Goal: Task Accomplishment & Management: Use online tool/utility

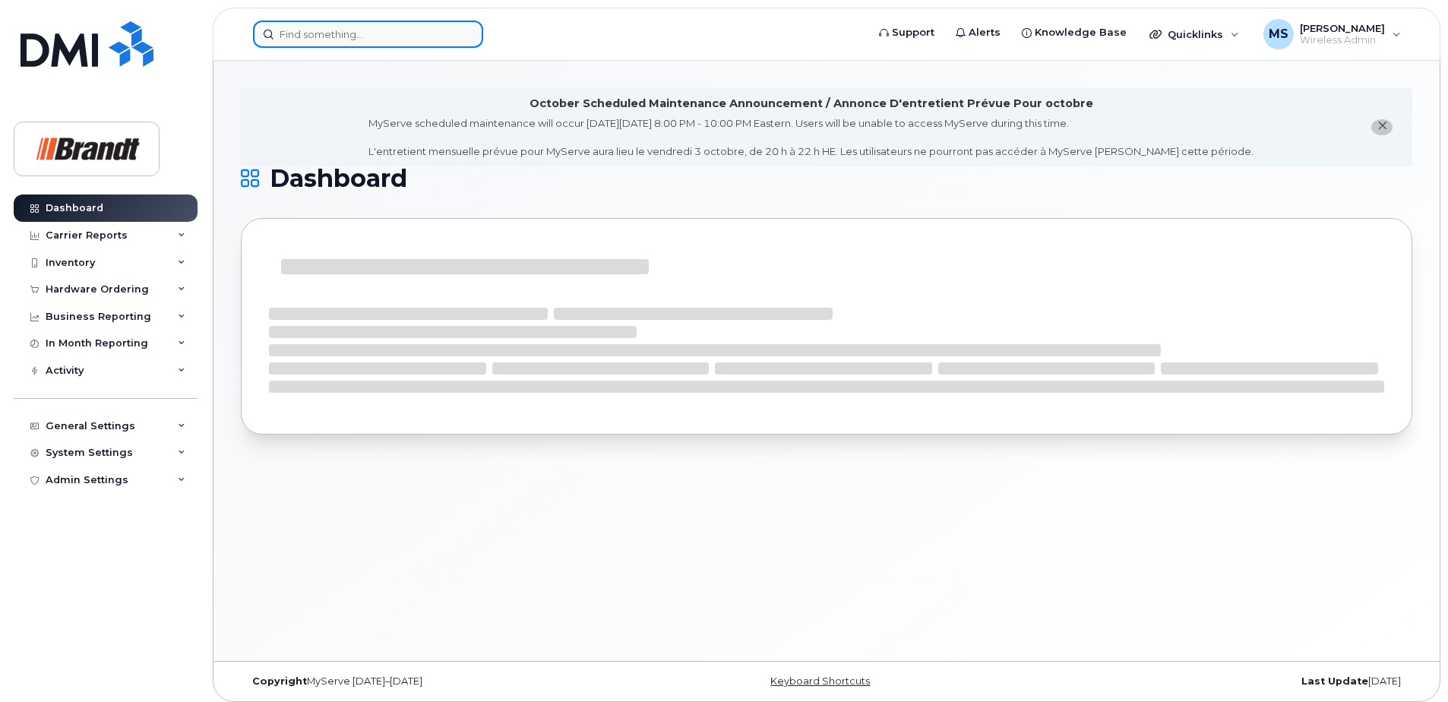
click at [379, 36] on input at bounding box center [368, 34] width 230 height 27
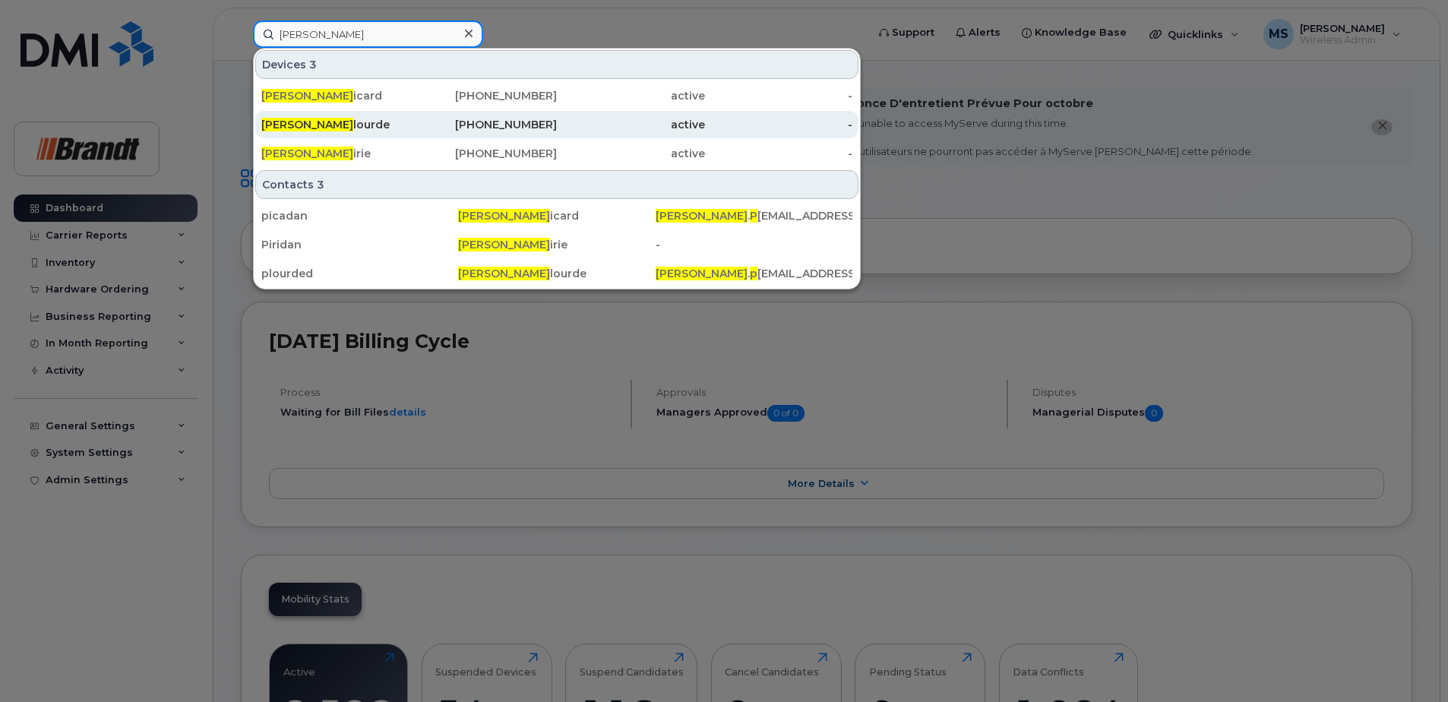
type input "[PERSON_NAME]"
click at [403, 116] on div "[PERSON_NAME]" at bounding box center [335, 124] width 148 height 27
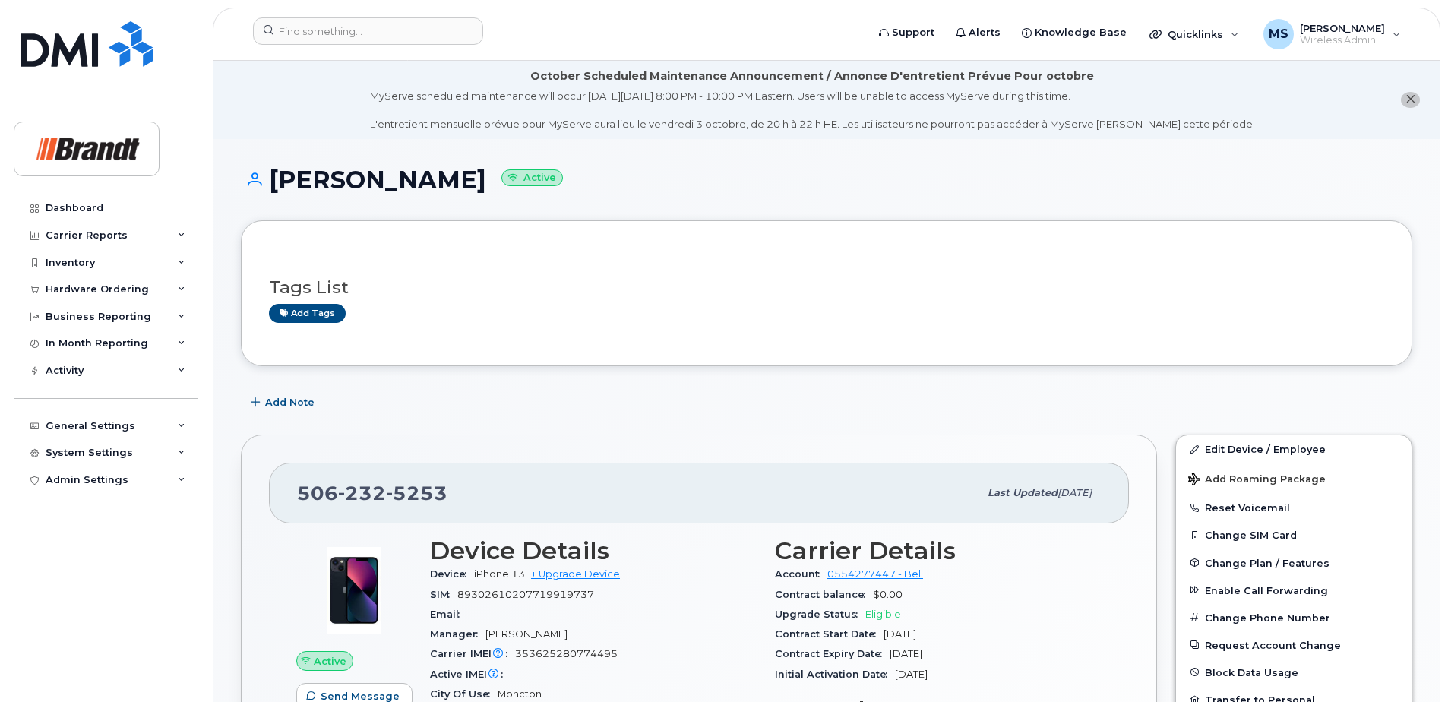
click at [556, 237] on div "Tags List Add tags" at bounding box center [827, 293] width 1172 height 146
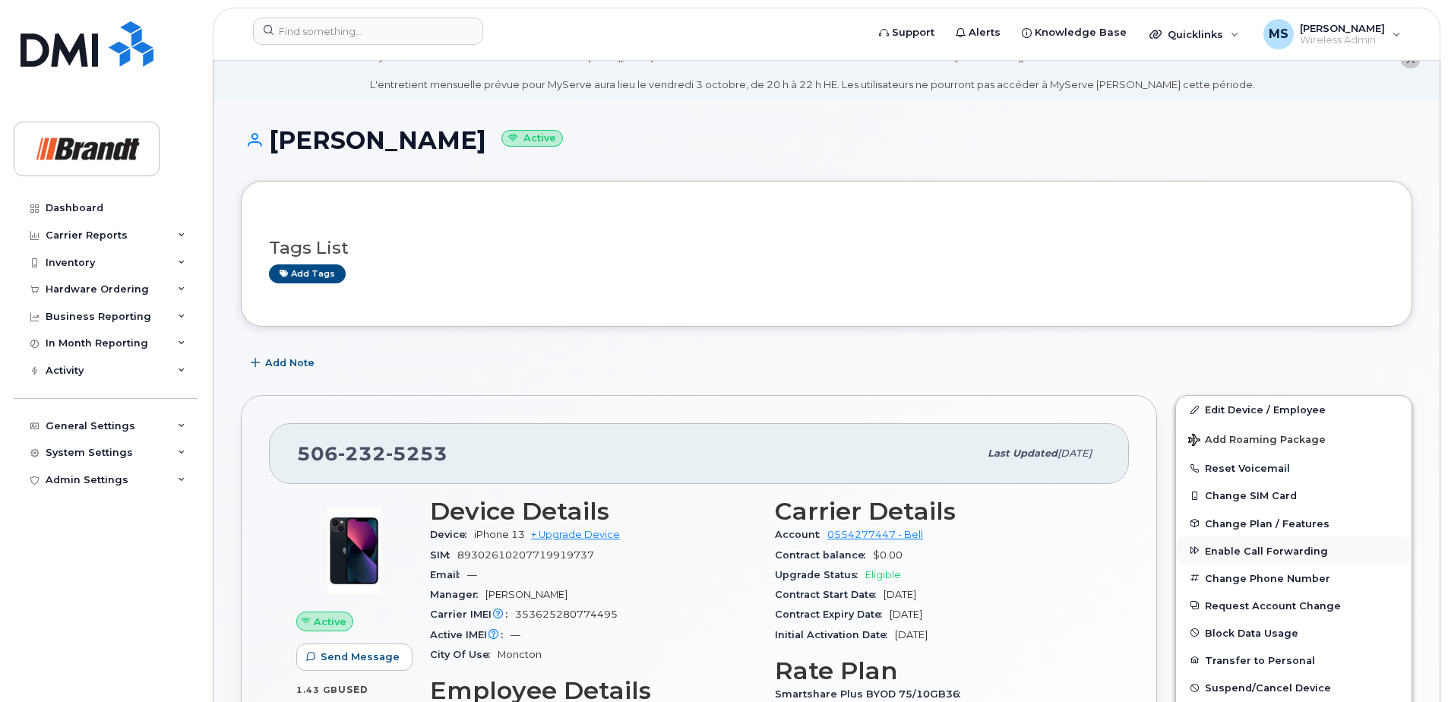
scroll to position [76, 0]
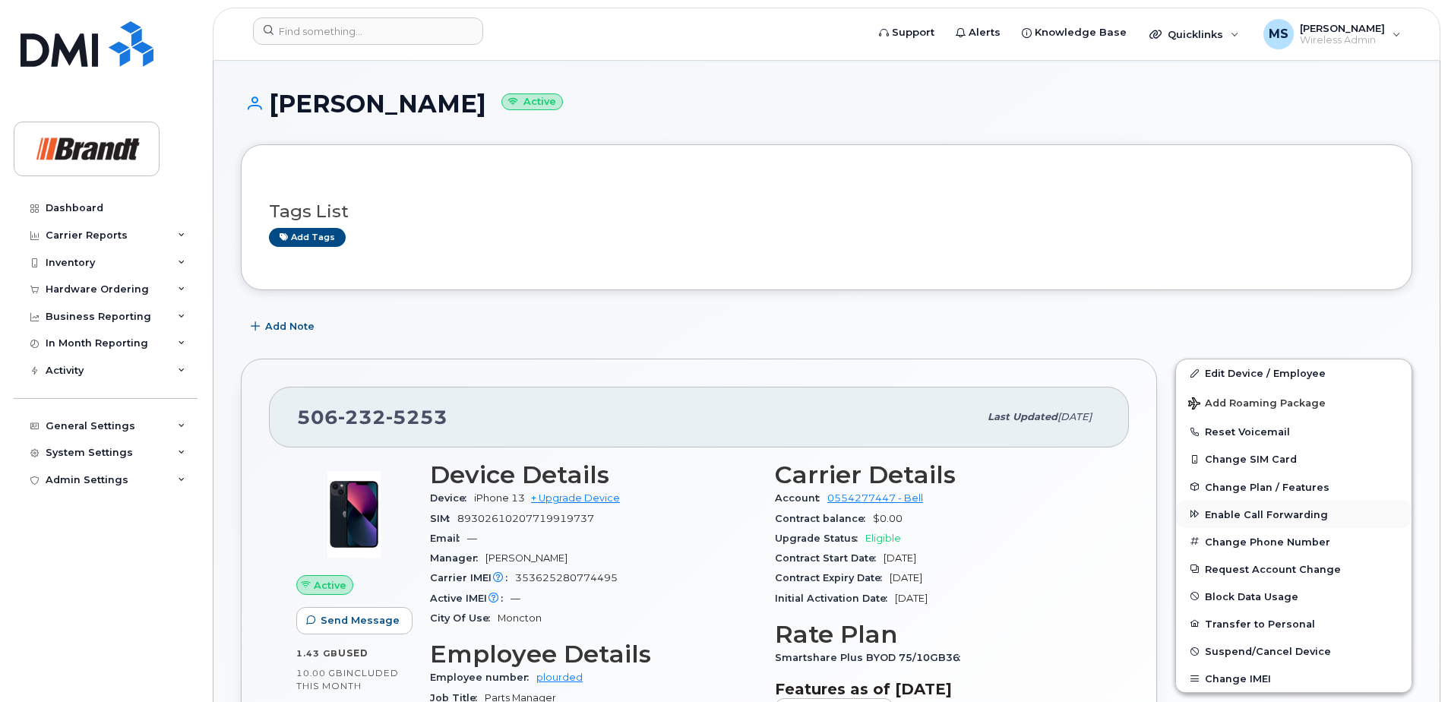
click at [1257, 515] on span "Enable Call Forwarding" at bounding box center [1266, 513] width 123 height 11
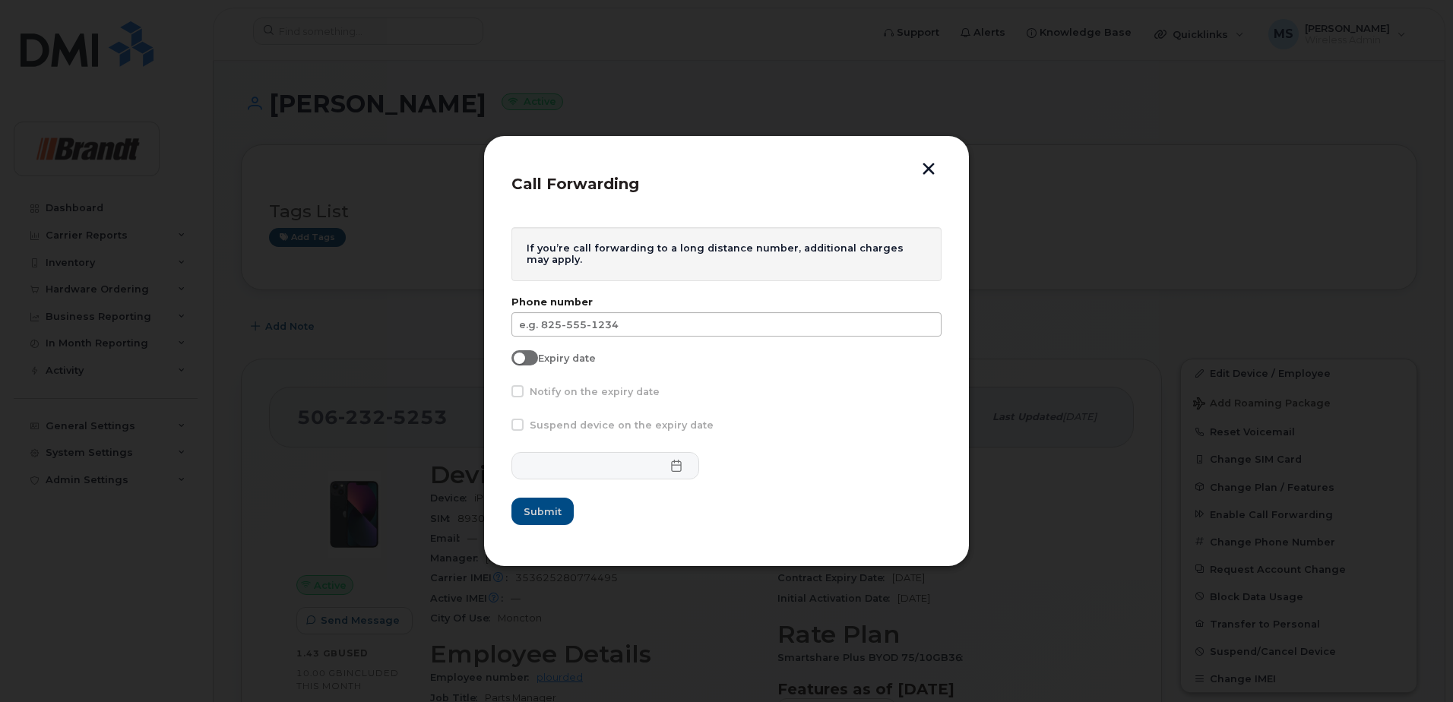
drag, startPoint x: 740, startPoint y: 338, endPoint x: 746, endPoint y: 333, distance: 8.1
click at [742, 335] on form "If you’re call forwarding to a long distance number, additional charges may app…" at bounding box center [726, 376] width 430 height 299
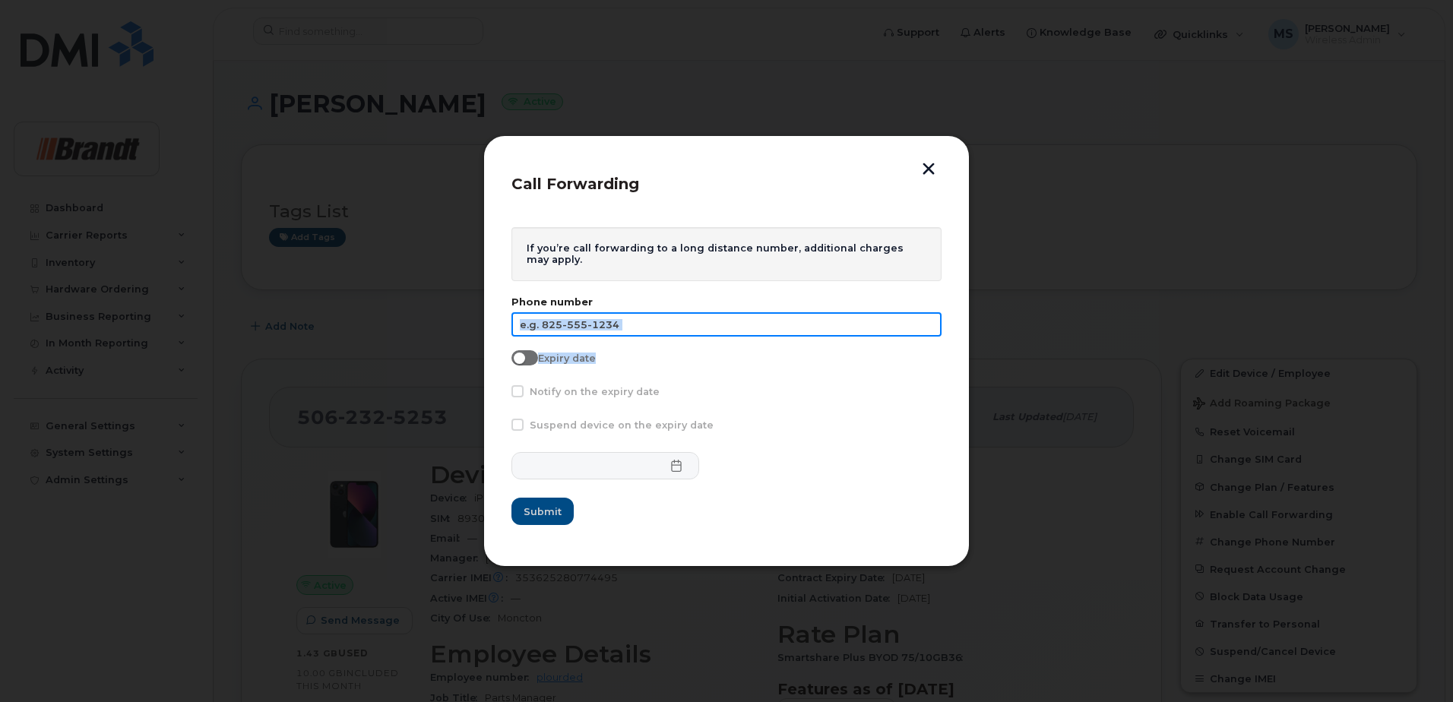
click at [753, 327] on input "text" at bounding box center [726, 324] width 430 height 24
type input "506-232-7514"
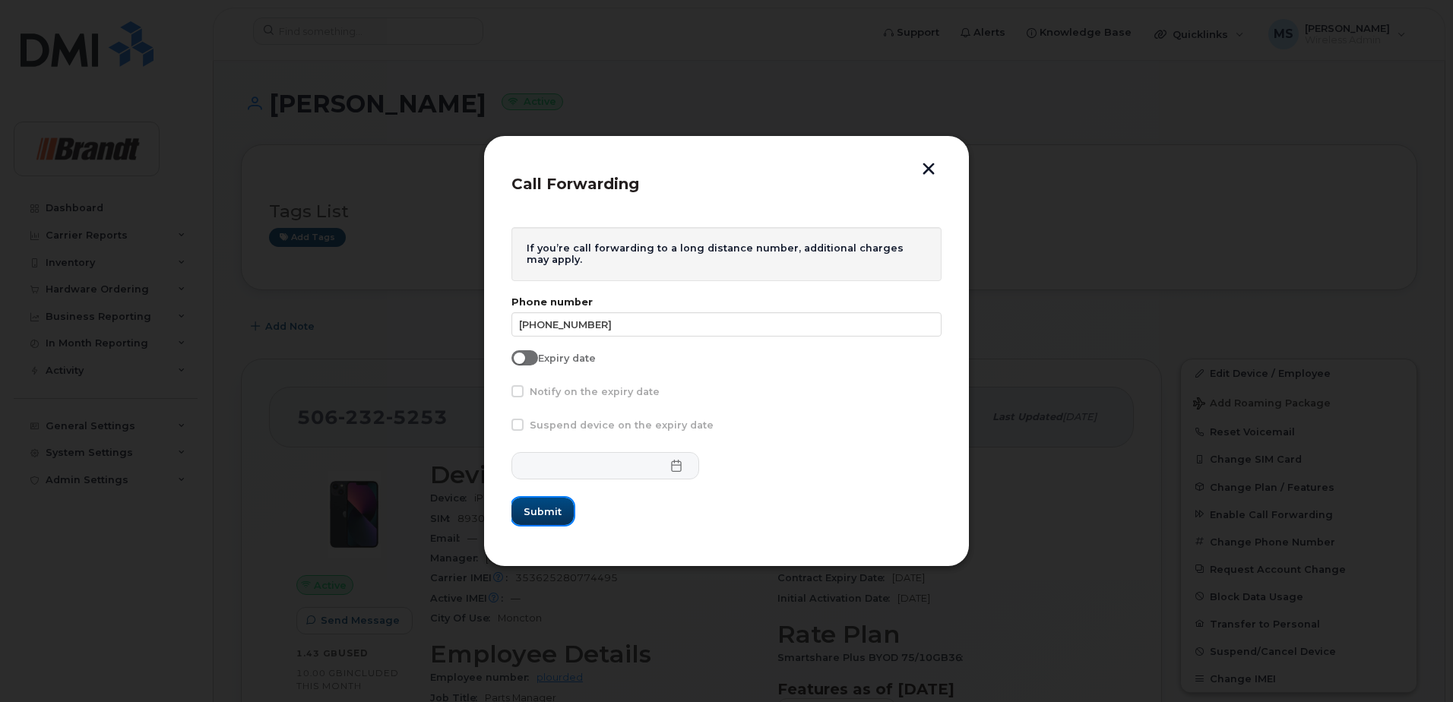
click at [558, 510] on span "Submit" at bounding box center [543, 512] width 38 height 14
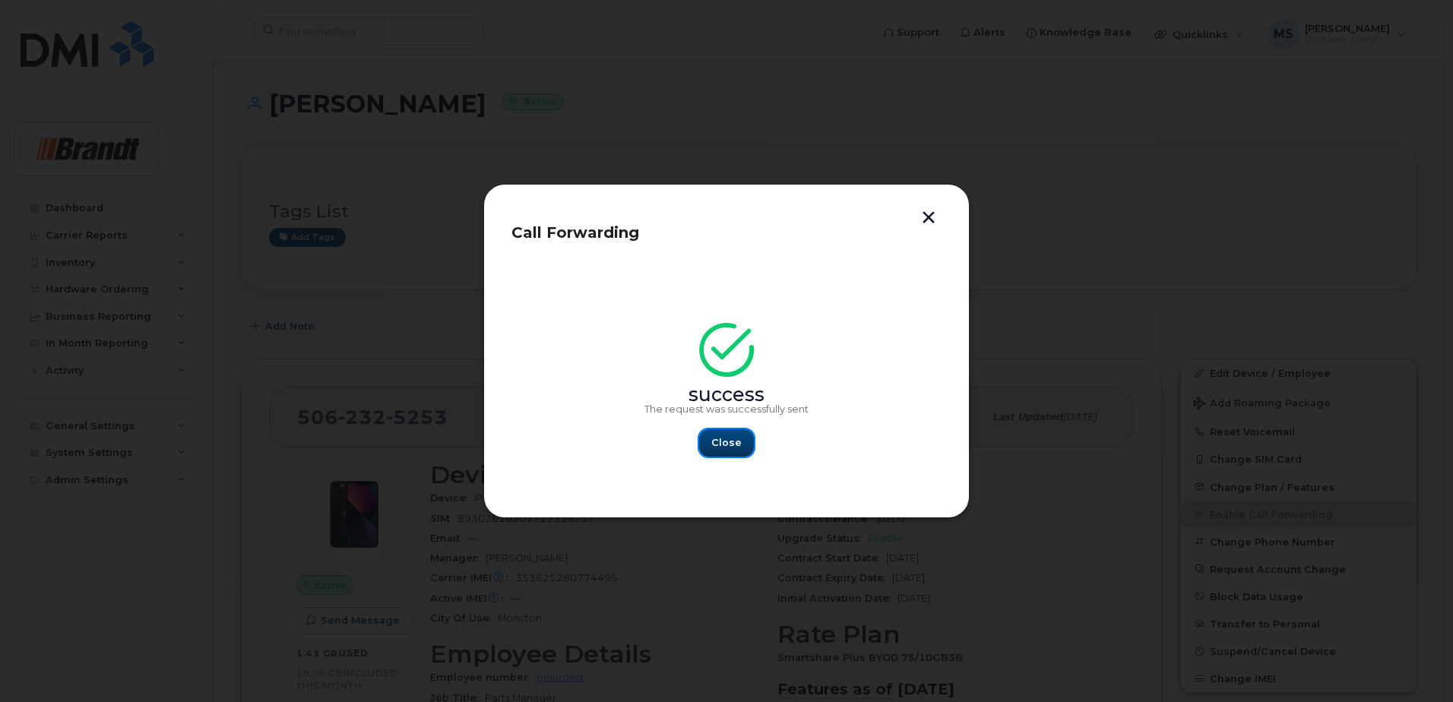
drag, startPoint x: 736, startPoint y: 448, endPoint x: 736, endPoint y: 332, distance: 115.5
click at [734, 448] on span "Close" at bounding box center [726, 442] width 30 height 14
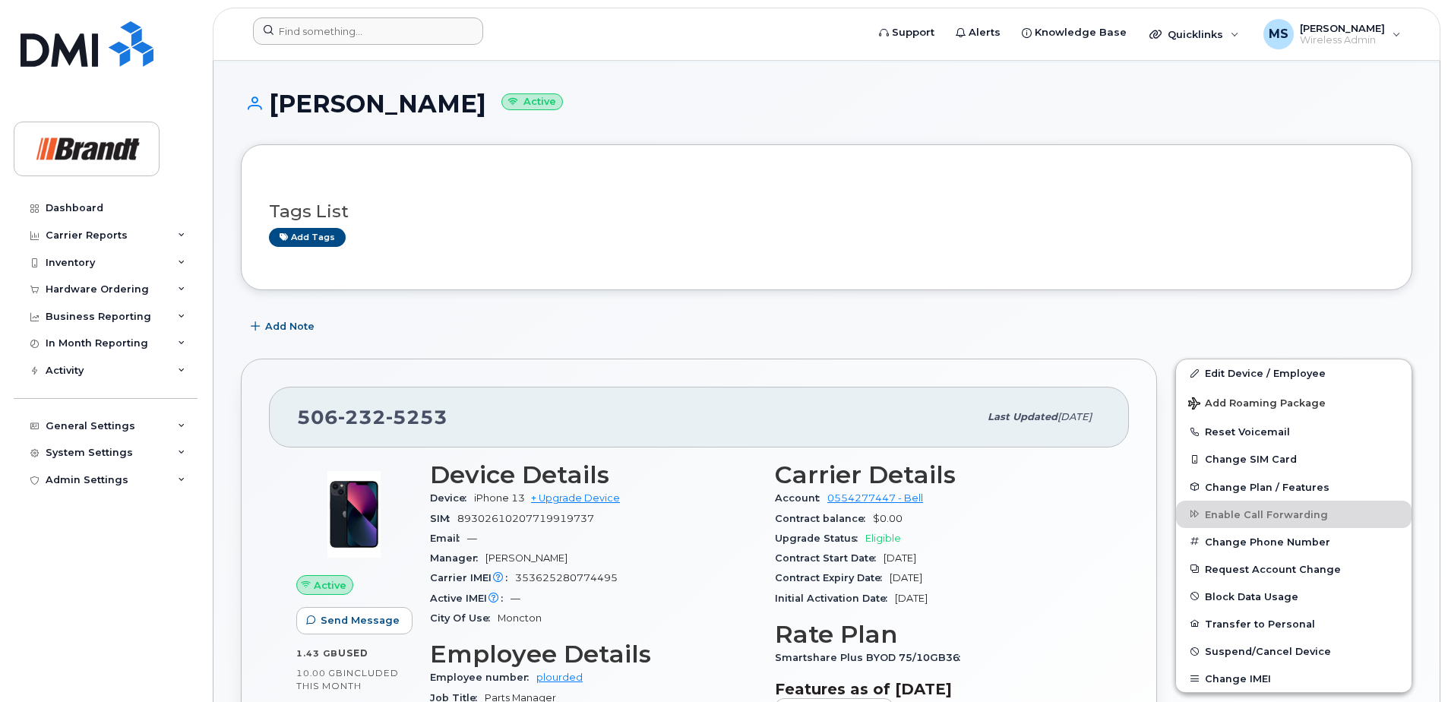
click at [369, 40] on div at bounding box center [555, 33] width 628 height 33
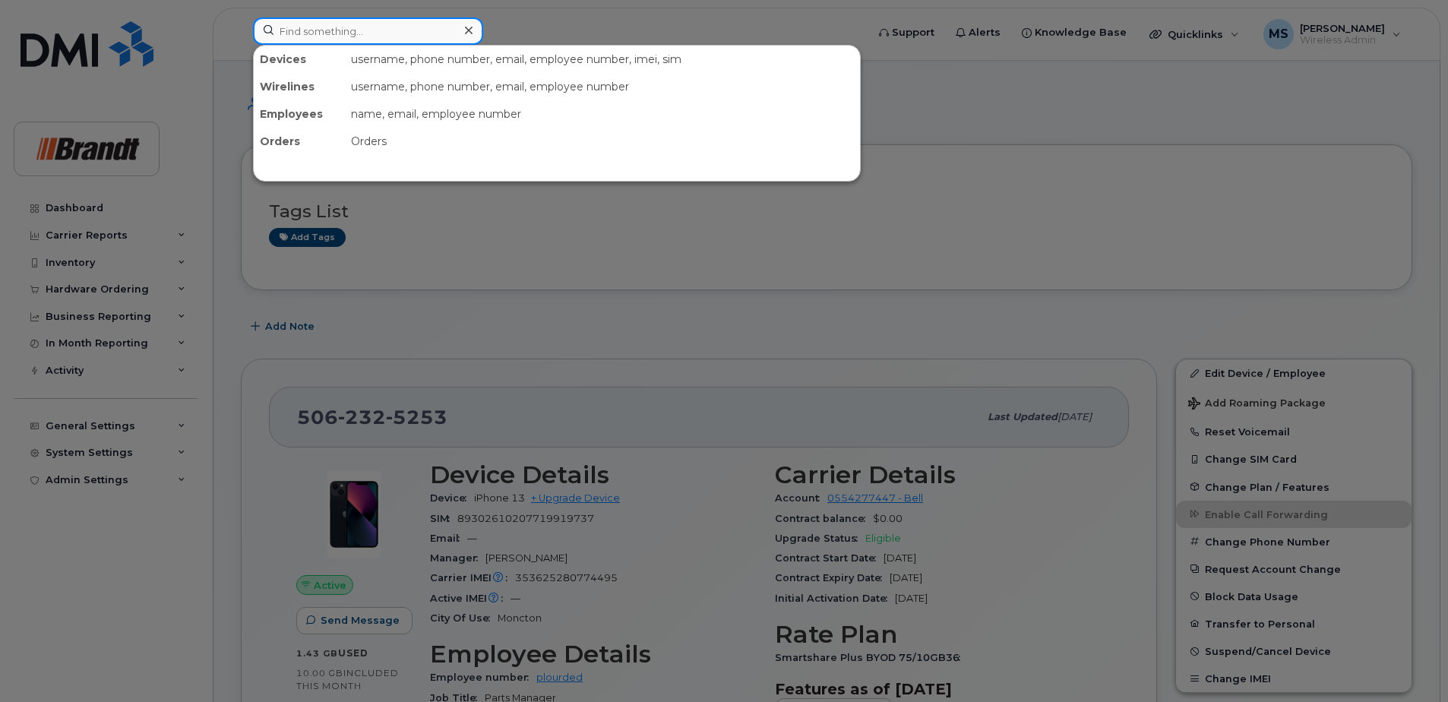
click at [380, 40] on input at bounding box center [368, 30] width 230 height 27
click at [403, 31] on input at bounding box center [368, 30] width 230 height 27
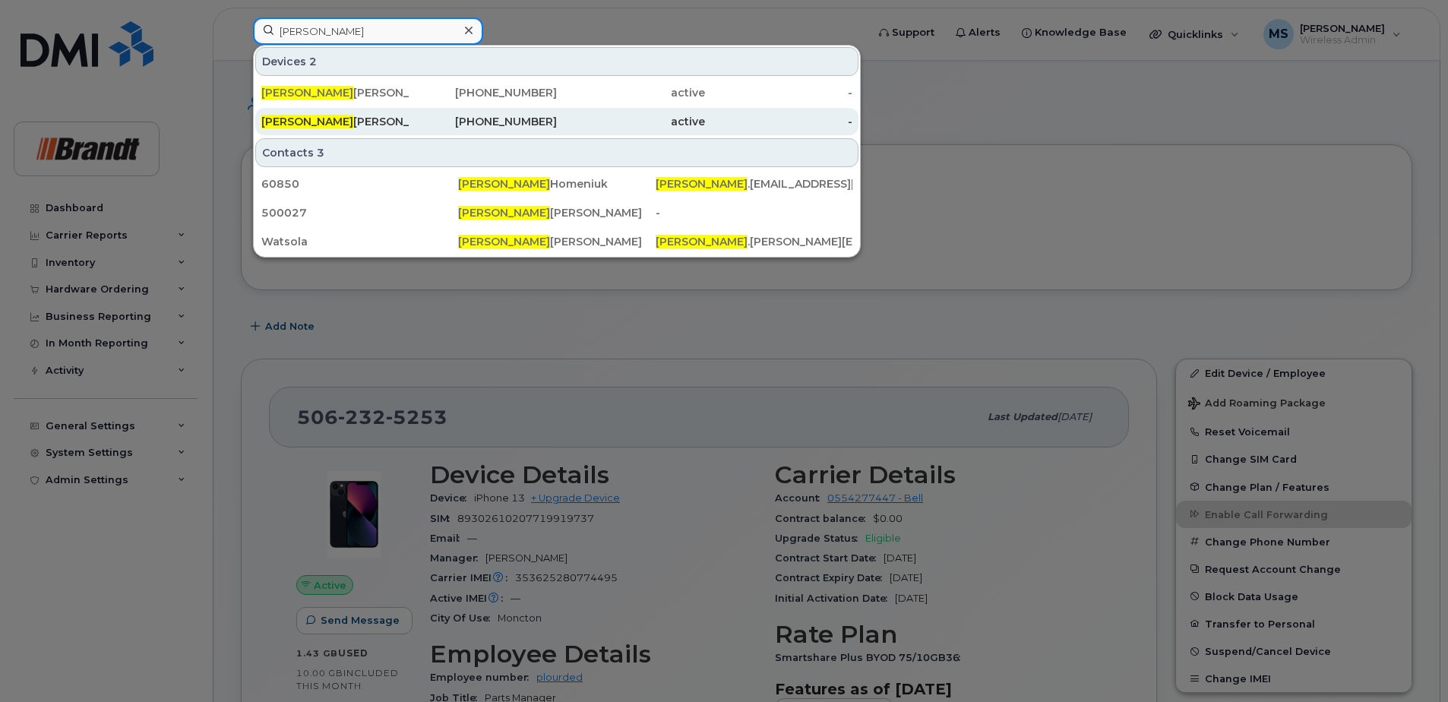
type input "laura"
click at [403, 117] on div "Laura Neilson" at bounding box center [335, 121] width 148 height 15
